Goal: Navigation & Orientation: Find specific page/section

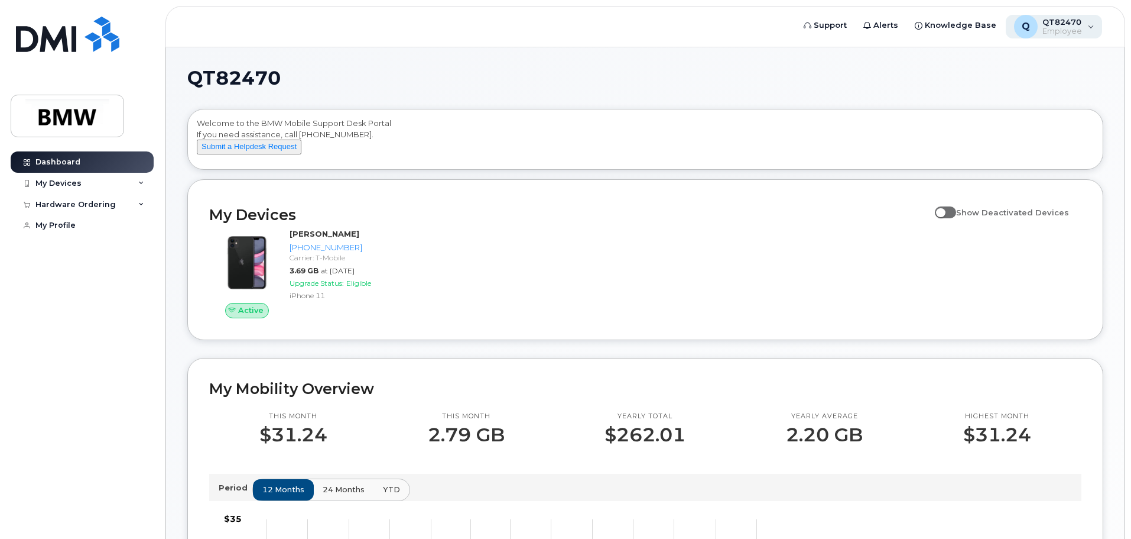
click at [1095, 24] on div "Q QT82470 Employee" at bounding box center [1054, 27] width 97 height 24
click at [812, 43] on header "Support Alerts Knowledge Base Q QT82470 Employee English Français Sign out" at bounding box center [646, 26] width 960 height 41
click at [73, 229] on div "My Profile" at bounding box center [55, 224] width 40 height 9
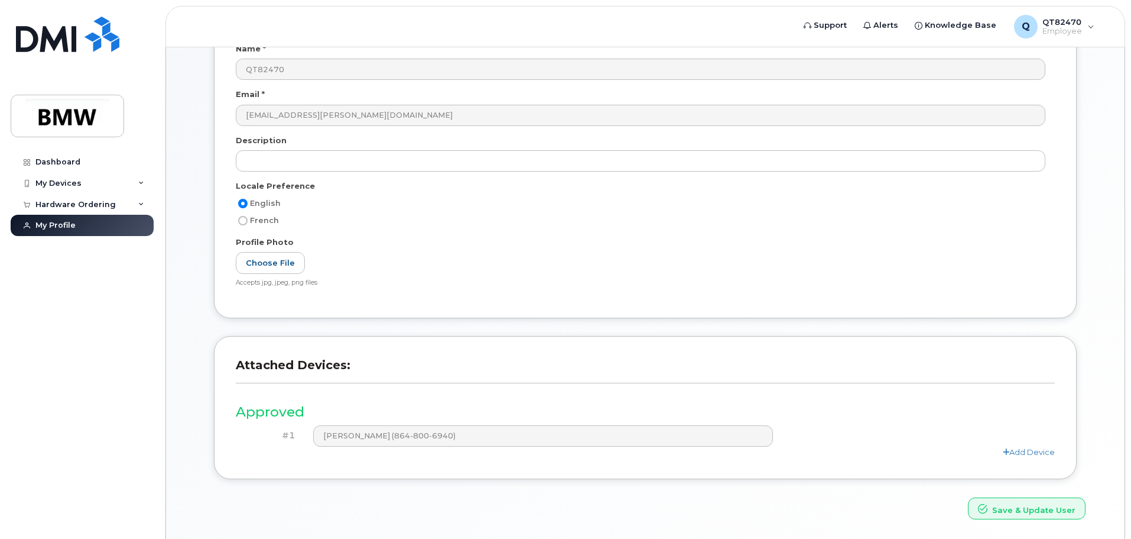
scroll to position [224, 0]
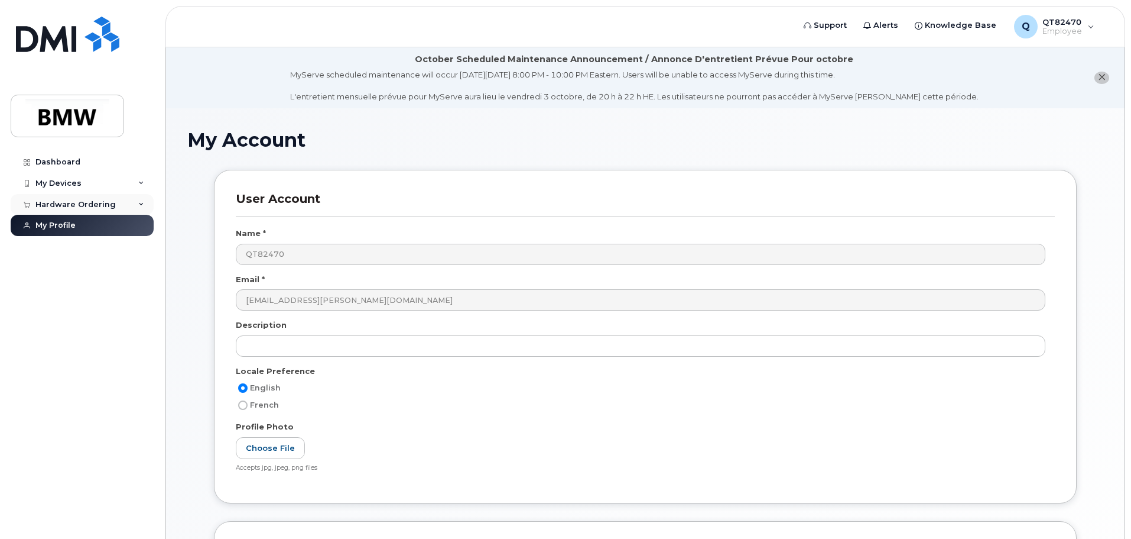
click at [91, 207] on div "Hardware Ordering" at bounding box center [75, 204] width 80 height 9
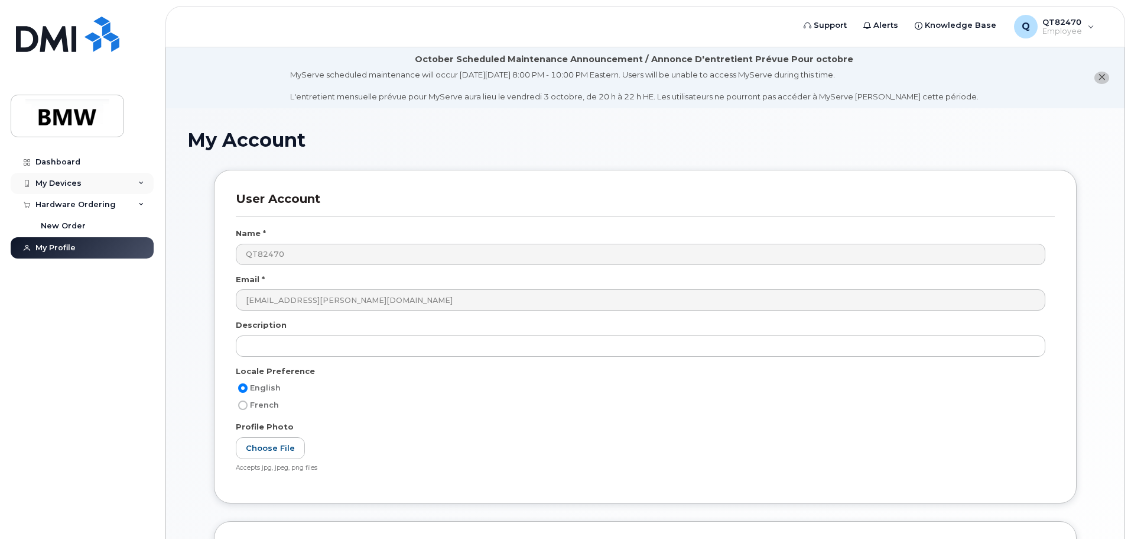
click at [84, 183] on div "My Devices" at bounding box center [82, 183] width 143 height 21
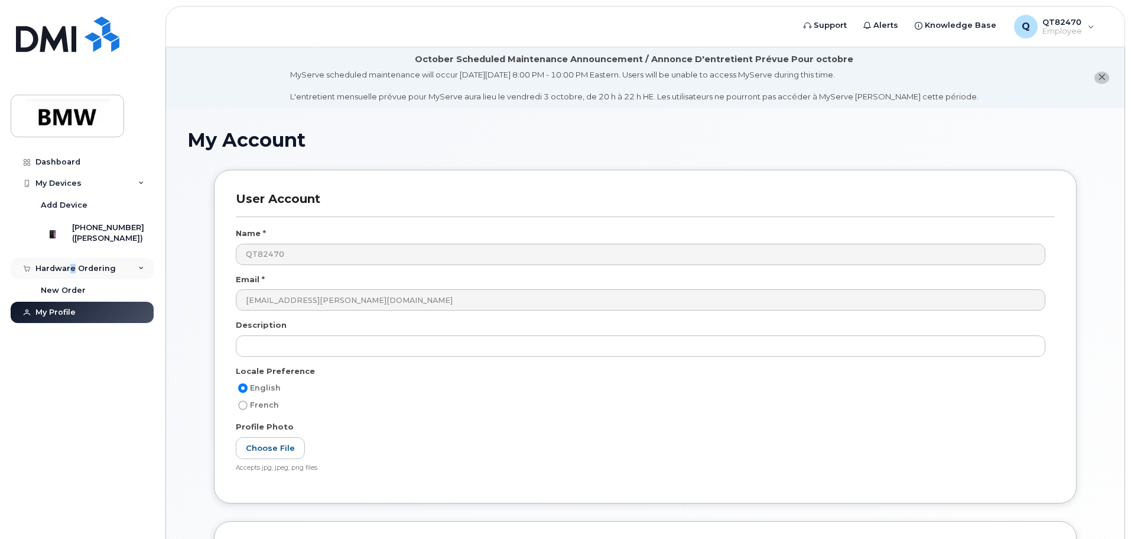
click at [72, 273] on div "Hardware Ordering" at bounding box center [75, 268] width 80 height 9
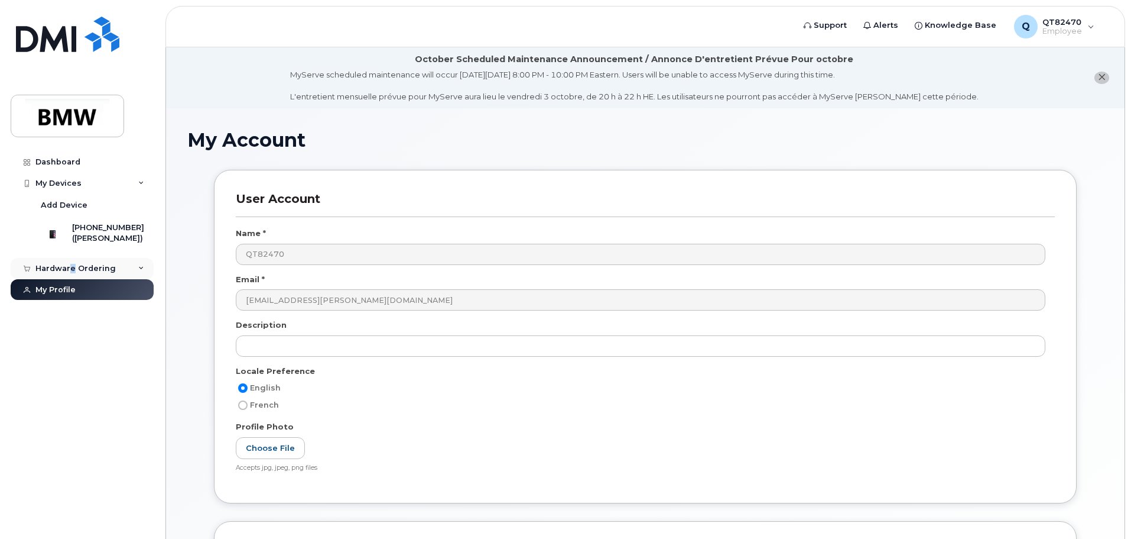
click at [71, 273] on div "Hardware Ordering" at bounding box center [75, 268] width 80 height 9
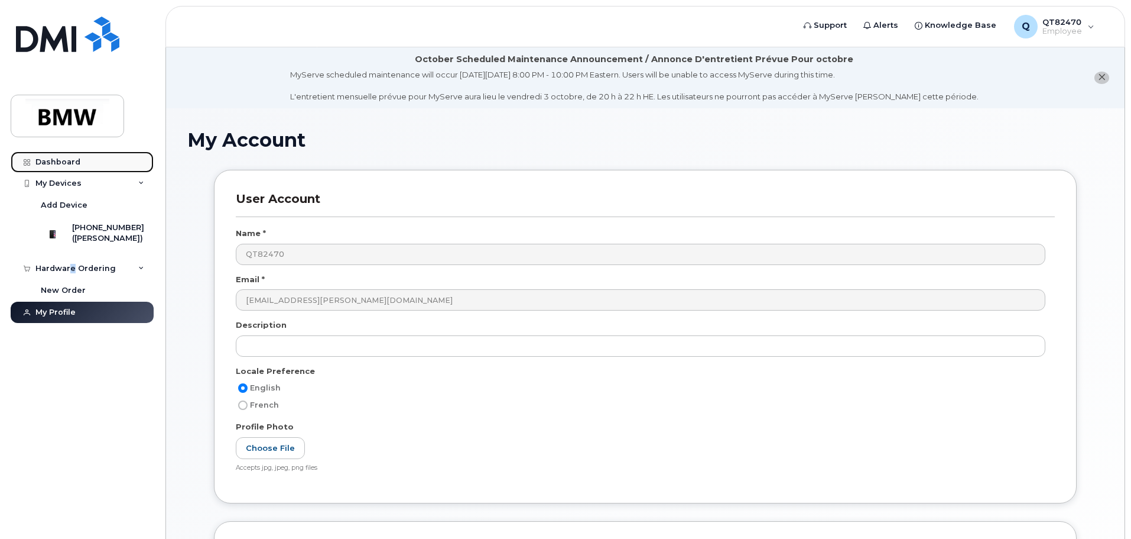
click at [67, 161] on div "Dashboard" at bounding box center [57, 161] width 45 height 9
